Goal: Connect with others: Connect with others

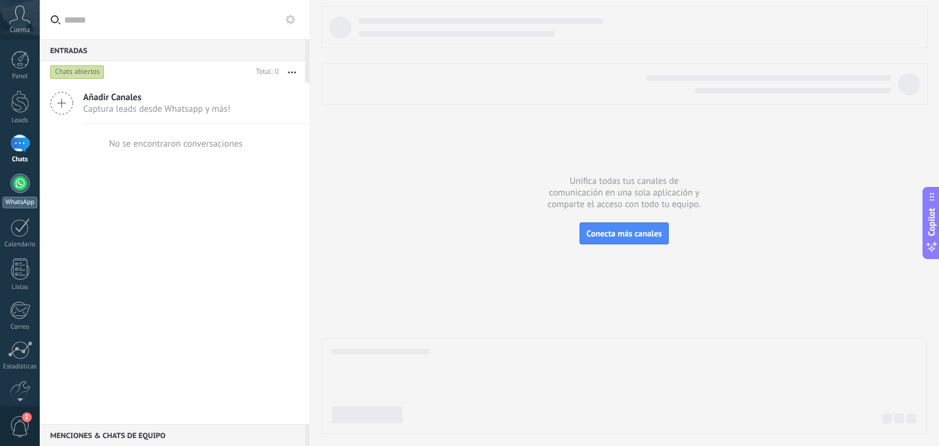
click at [23, 186] on div at bounding box center [20, 184] width 20 height 20
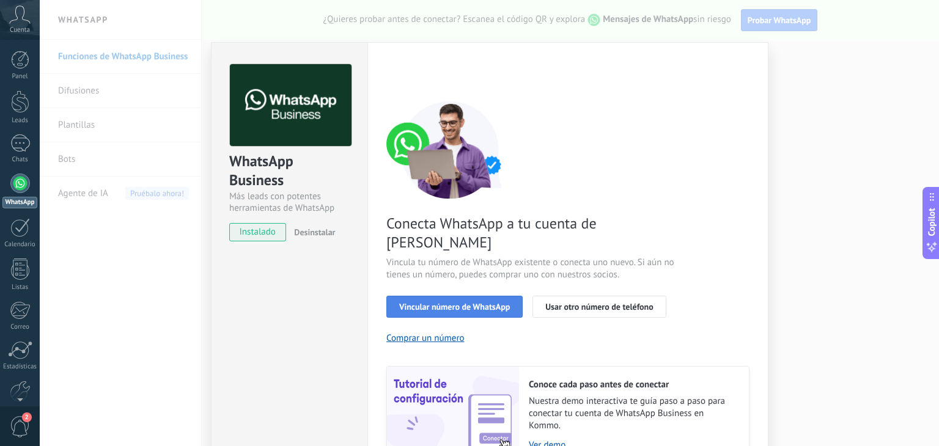
click at [501, 302] on span "Vincular número de WhatsApp" at bounding box center [454, 306] width 111 height 9
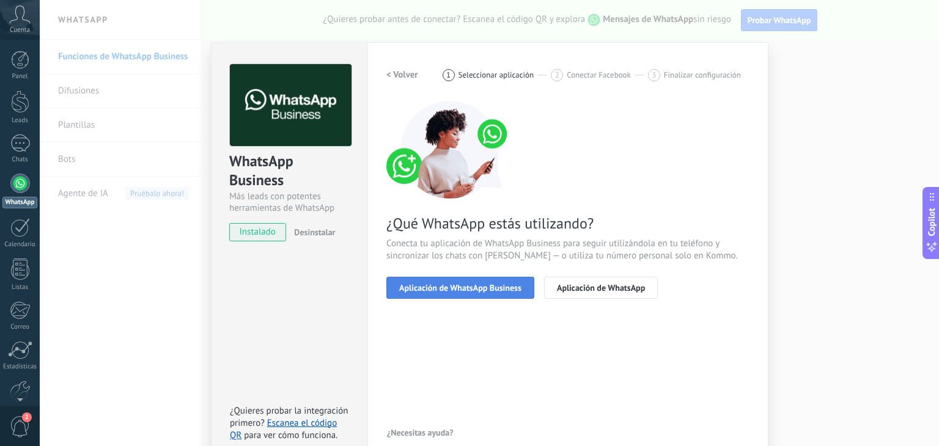
click at [491, 294] on button "Aplicación de WhatsApp Business" at bounding box center [460, 288] width 148 height 22
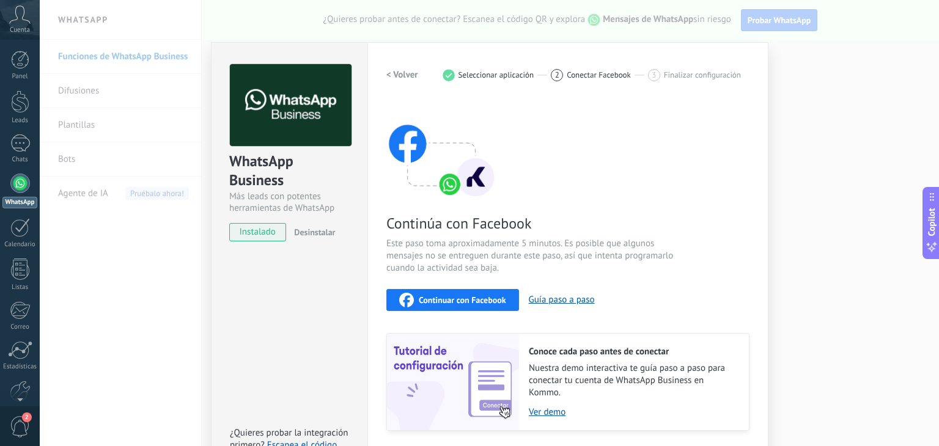
scroll to position [38, 0]
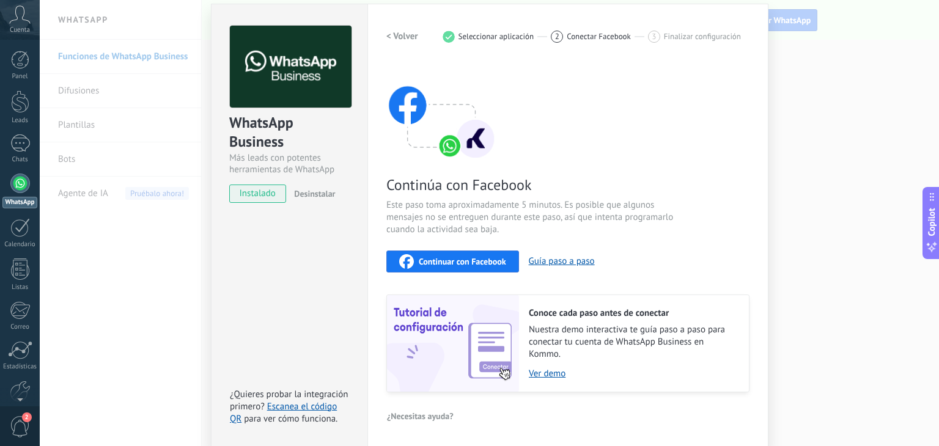
click at [470, 268] on button "Continuar con Facebook" at bounding box center [452, 262] width 133 height 22
click at [781, 125] on div "WhatsApp Business Más leads con potentes herramientas de WhatsApp instalado Des…" at bounding box center [489, 223] width 899 height 446
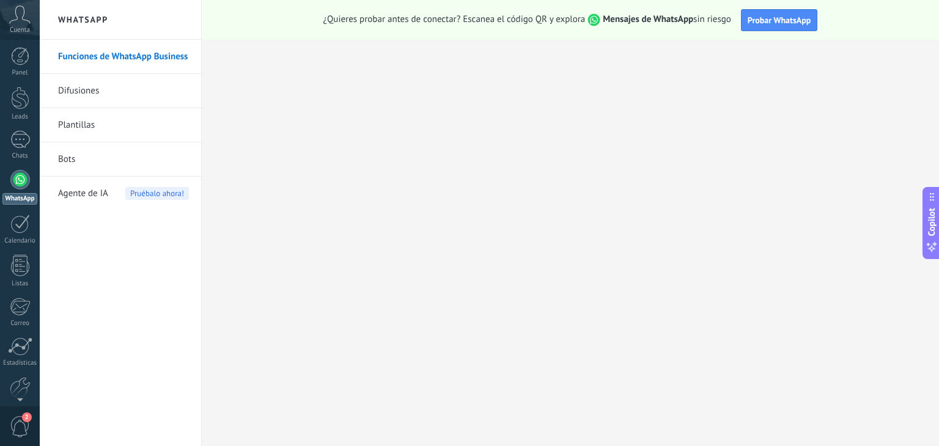
scroll to position [0, 0]
click at [18, 15] on icon at bounding box center [19, 14] width 21 height 18
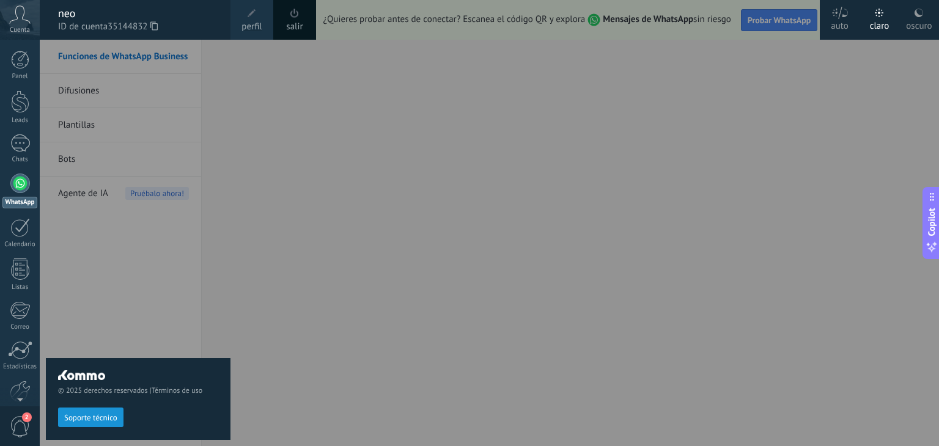
click at [284, 17] on div "salir" at bounding box center [294, 20] width 43 height 40
